Goal: Communication & Community: Answer question/provide support

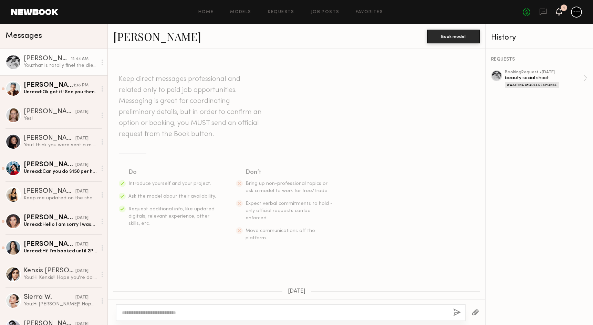
click at [561, 12] on icon at bounding box center [559, 11] width 6 height 5
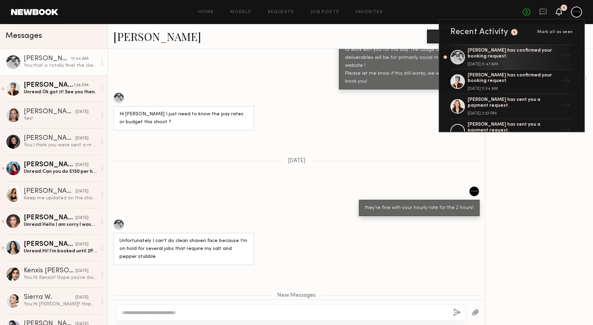
click at [305, 158] on span "[DATE]" at bounding box center [297, 161] width 18 height 6
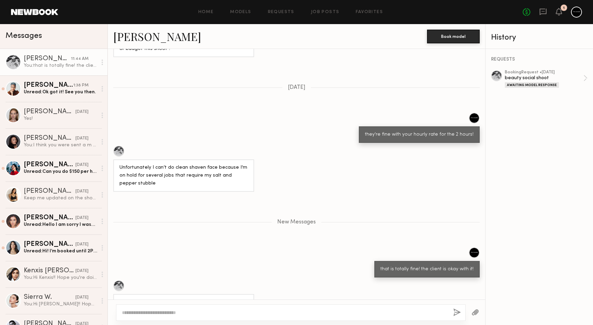
scroll to position [738, 0]
click at [207, 313] on textarea at bounding box center [285, 312] width 326 height 7
type textarea "**********"
click at [455, 312] on button "button" at bounding box center [457, 312] width 8 height 9
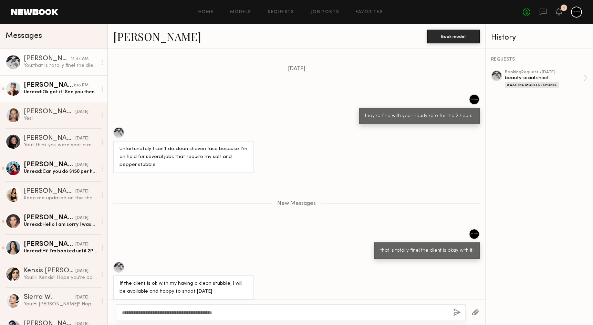
click at [56, 96] on link "[PERSON_NAME] 1:38 PM Unread: Ok got it! See you then." at bounding box center [53, 88] width 107 height 27
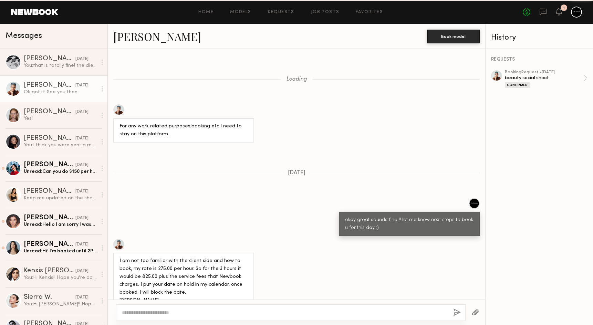
scroll to position [336, 0]
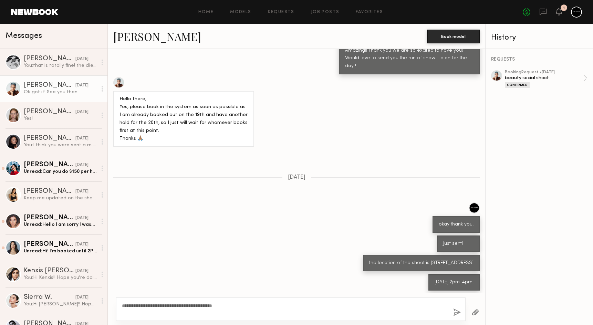
type textarea "**********"
click at [457, 311] on button "button" at bounding box center [457, 312] width 8 height 9
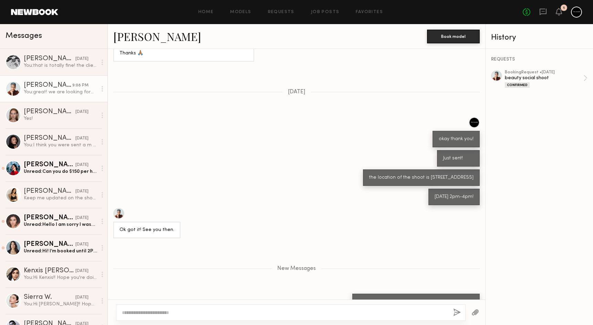
scroll to position [0, 0]
click at [60, 163] on div "[PERSON_NAME]" at bounding box center [50, 164] width 52 height 7
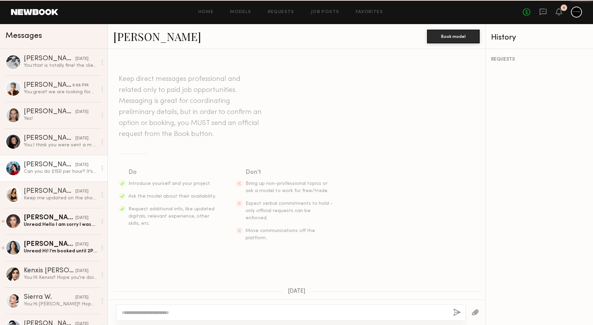
scroll to position [342, 0]
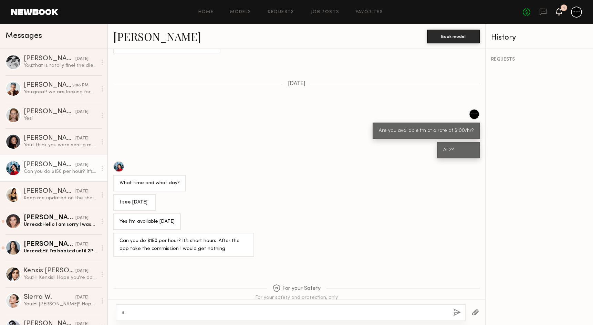
click at [560, 8] on icon at bounding box center [558, 12] width 6 height 8
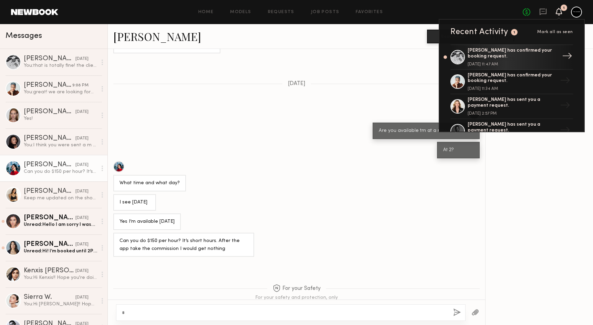
click at [536, 59] on div "[PERSON_NAME] has confirmed your booking request. [DATE] 11:47 AM" at bounding box center [511, 57] width 89 height 19
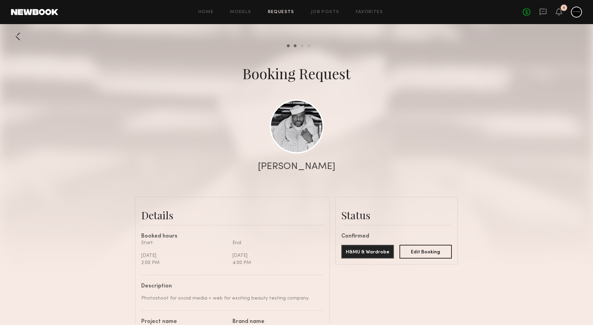
scroll to position [983, 0]
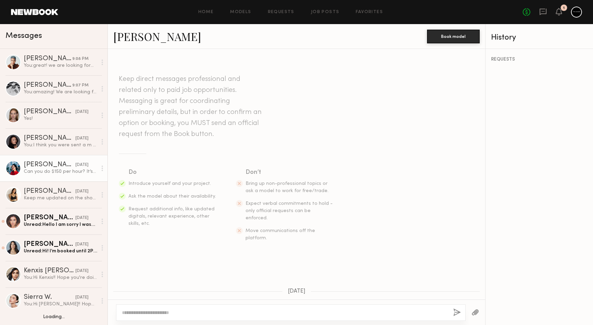
scroll to position [342, 0]
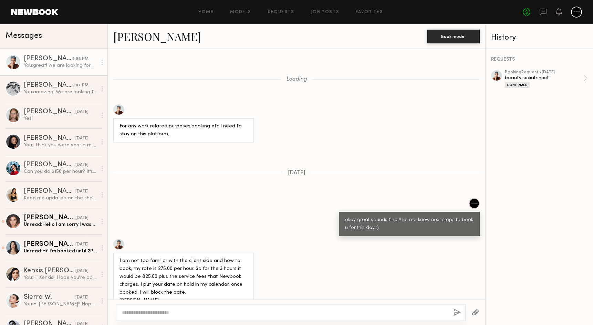
scroll to position [368, 0]
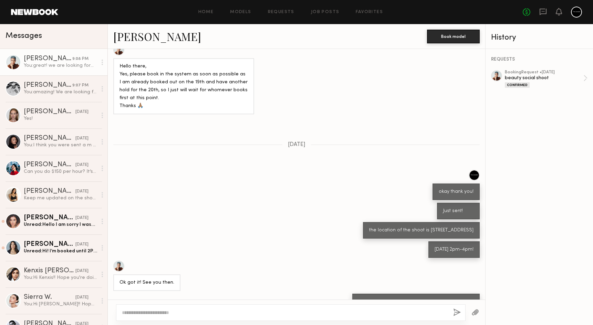
click at [341, 62] on div "Hello there, Yes, please book in the system as soon as possible as I am already…" at bounding box center [296, 79] width 377 height 70
click at [526, 12] on link "No fees up to $5,000" at bounding box center [526, 12] width 8 height 8
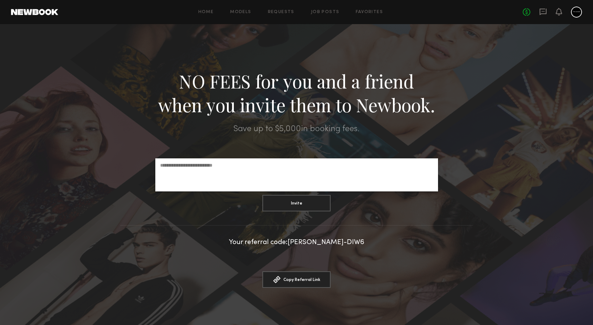
click at [468, 36] on div at bounding box center [296, 181] width 593 height 314
click at [559, 13] on icon at bounding box center [559, 11] width 6 height 5
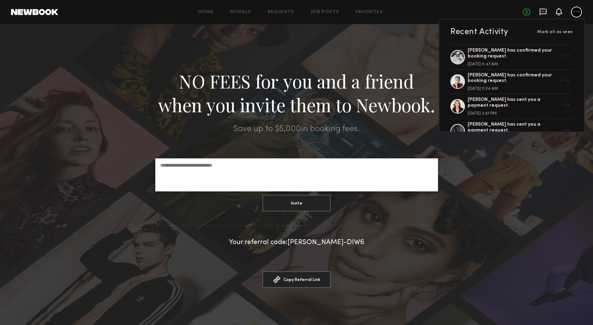
click at [541, 10] on icon at bounding box center [543, 12] width 8 height 8
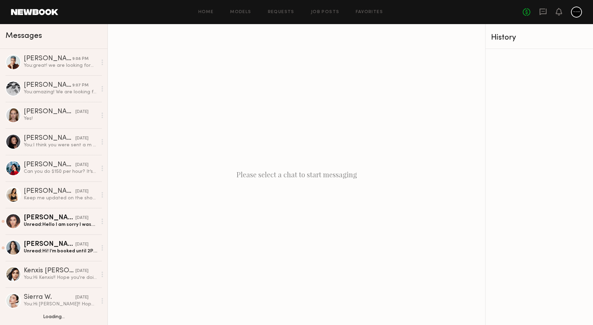
click at [574, 10] on div at bounding box center [576, 12] width 11 height 11
